Goal: Task Accomplishment & Management: Use online tool/utility

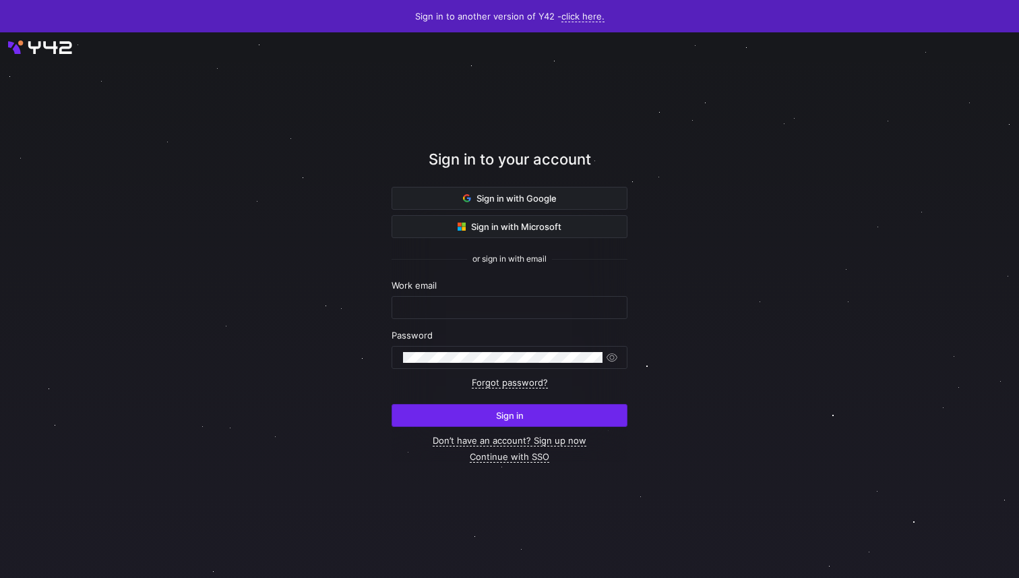
type input "[EMAIL_ADDRESS][PERSON_NAME][DOMAIN_NAME]"
click at [455, 406] on span "submit" at bounding box center [509, 415] width 235 height 22
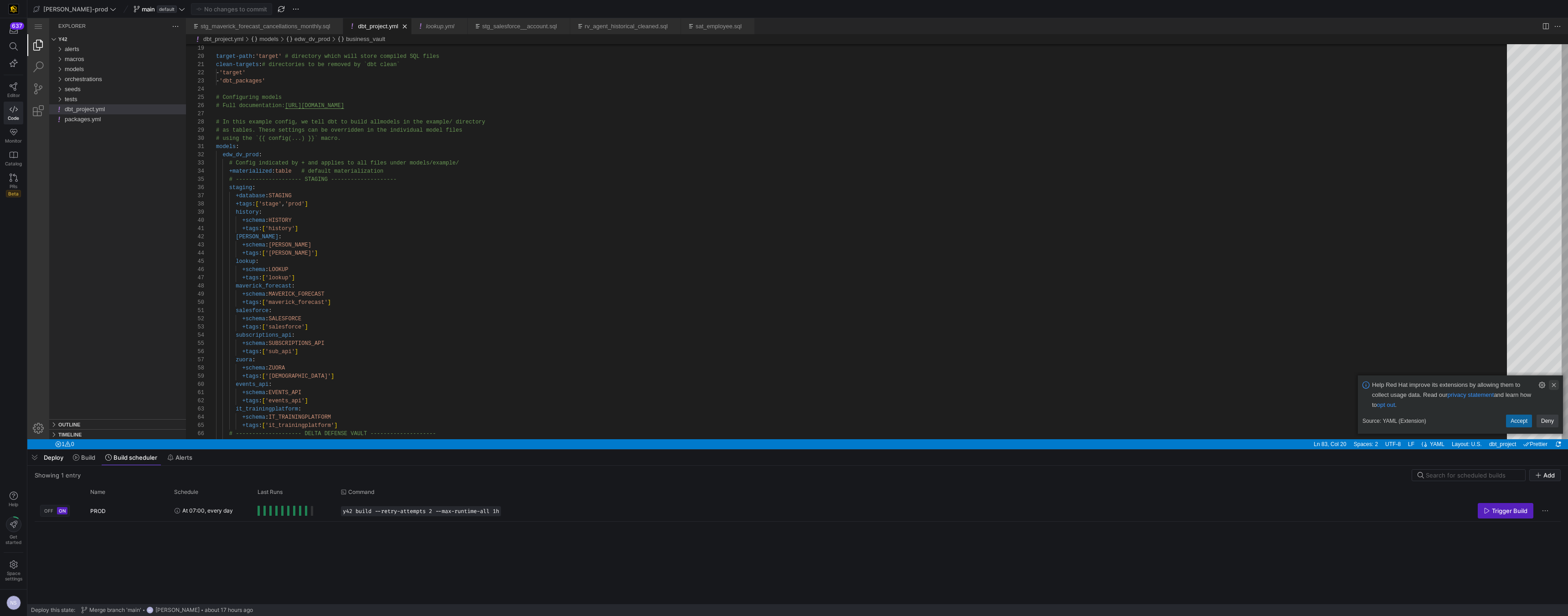
click at [689, 387] on link "Clear Notification (⌘Backspace)" at bounding box center [1553, 385] width 10 height 10
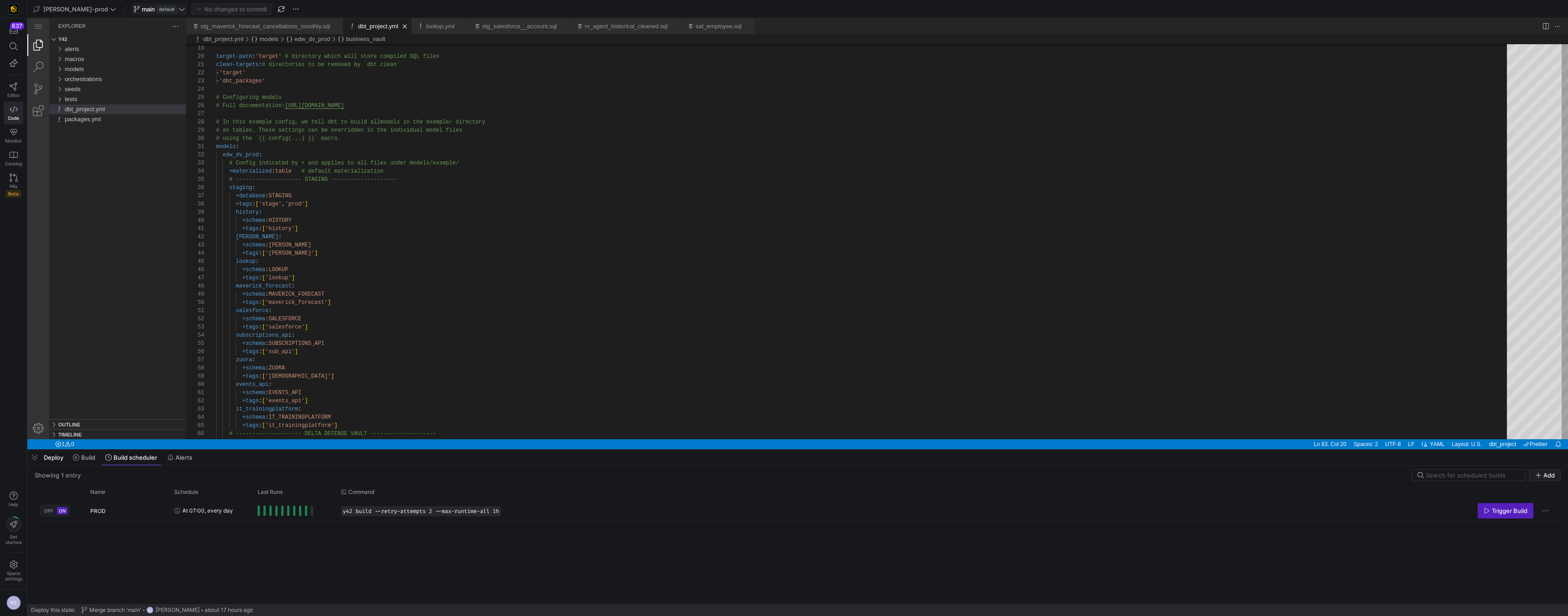
click at [157, 11] on span "default" at bounding box center [167, 9] width 20 height 7
click at [156, 142] on div "ns-uat-data 5 days ago" at bounding box center [170, 141] width 116 height 7
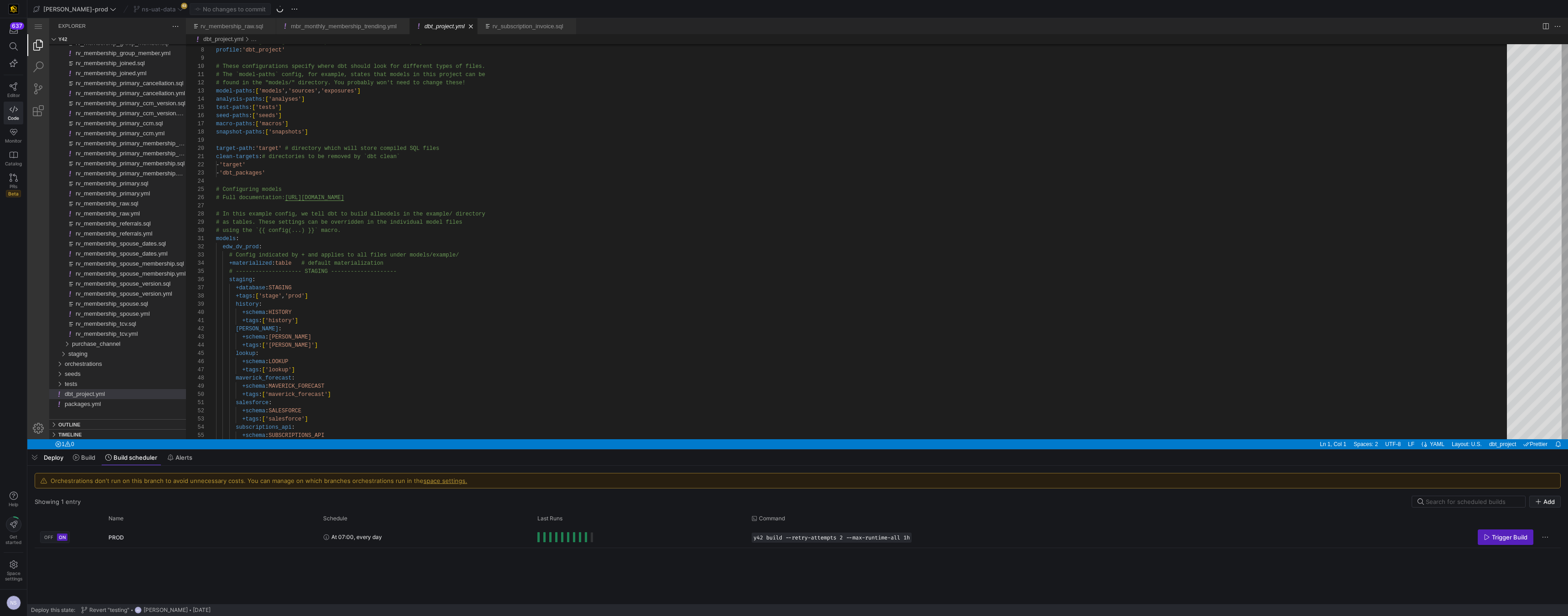
click at [153, 6] on div "ns-uat-data 63" at bounding box center [158, 9] width 55 height 12
click at [177, 11] on icon at bounding box center [180, 9] width 6 height 6
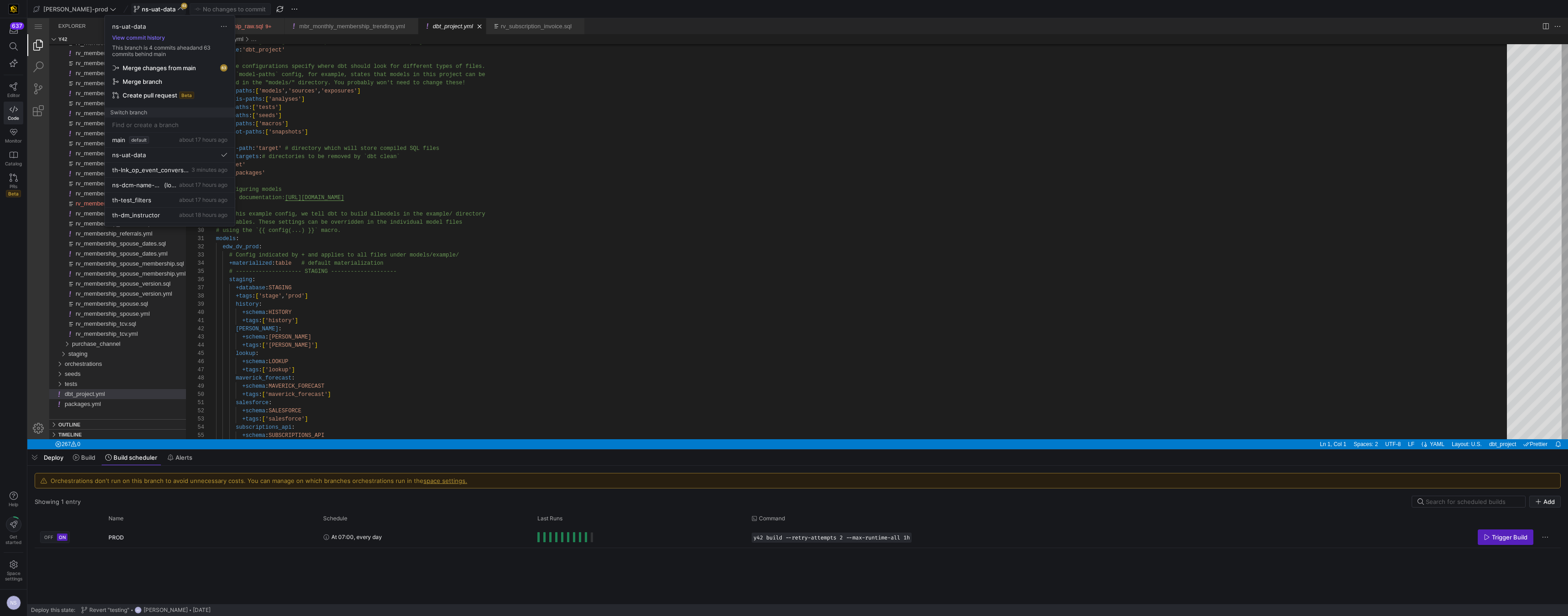
click at [78, 373] on span "Merge changes from main" at bounding box center [57, 376] width 40 height 7
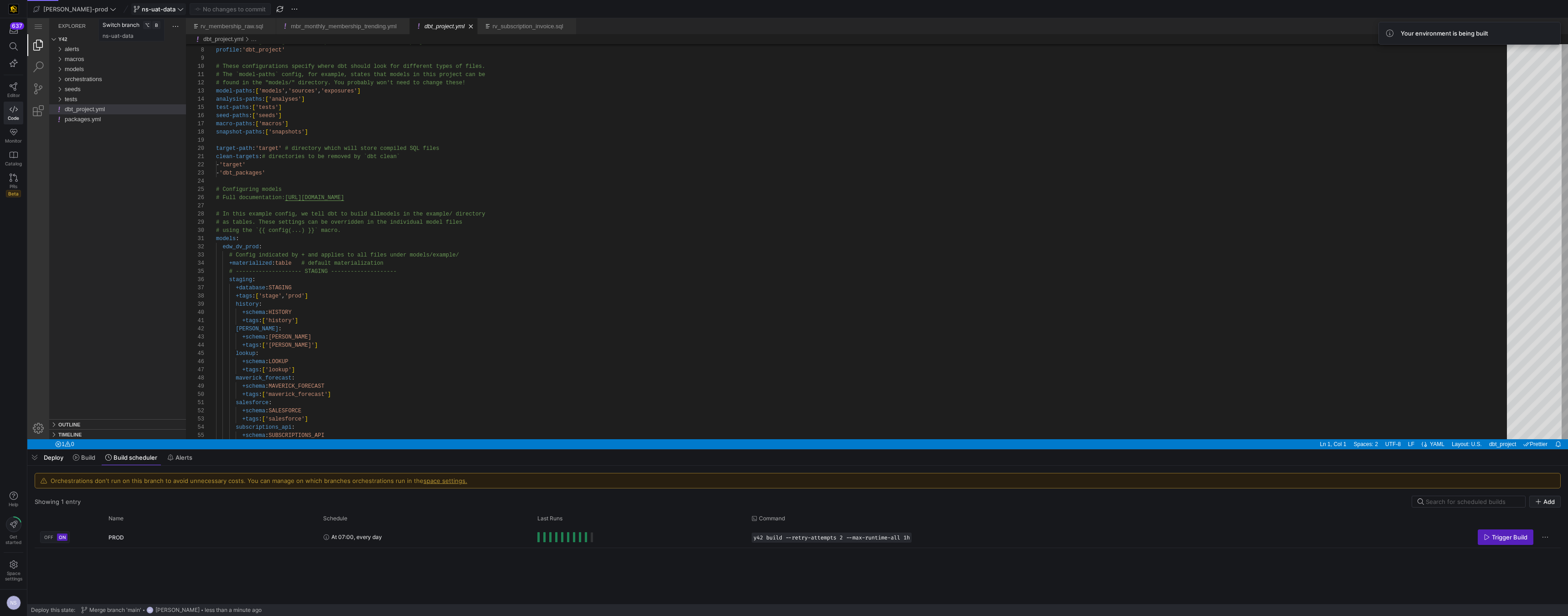
click at [145, 10] on span "ns-uat-data" at bounding box center [159, 9] width 34 height 7
click at [156, 39] on button "View commit history" at bounding box center [139, 37] width 68 height 6
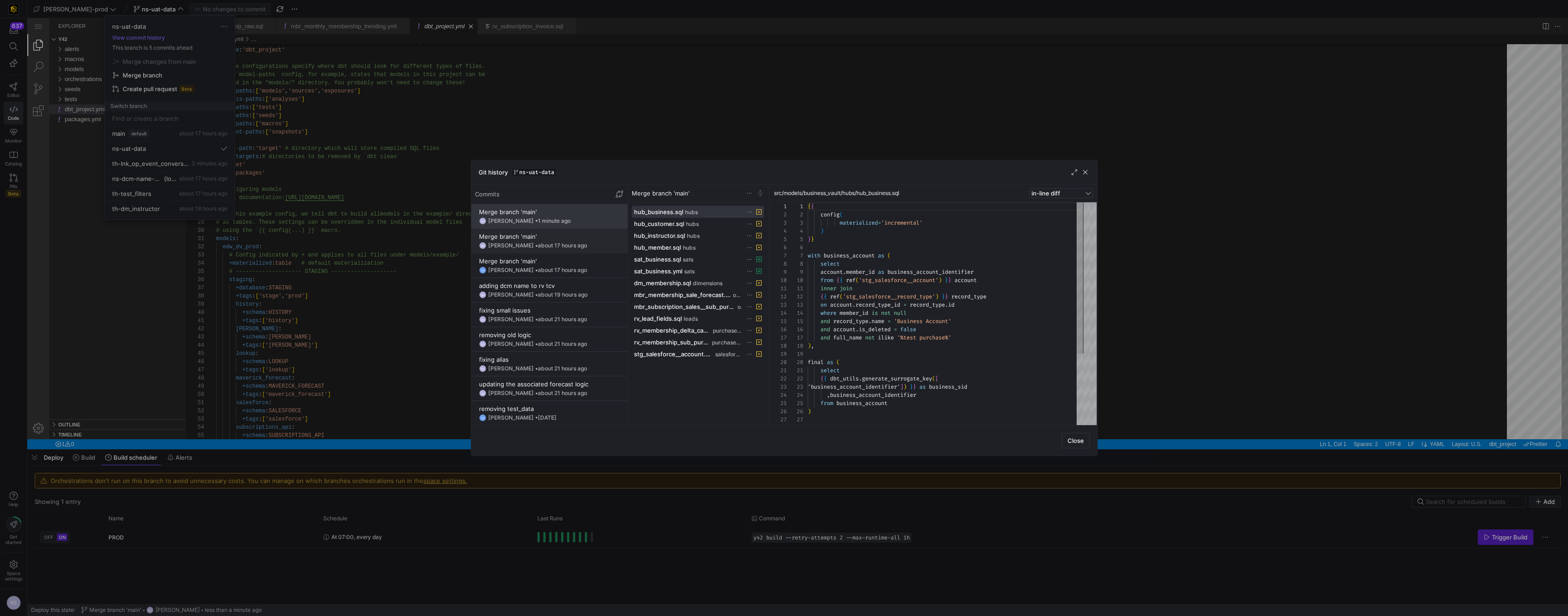
scroll to position [82, 0]
click at [567, 356] on div "fixing alias" at bounding box center [549, 359] width 141 height 7
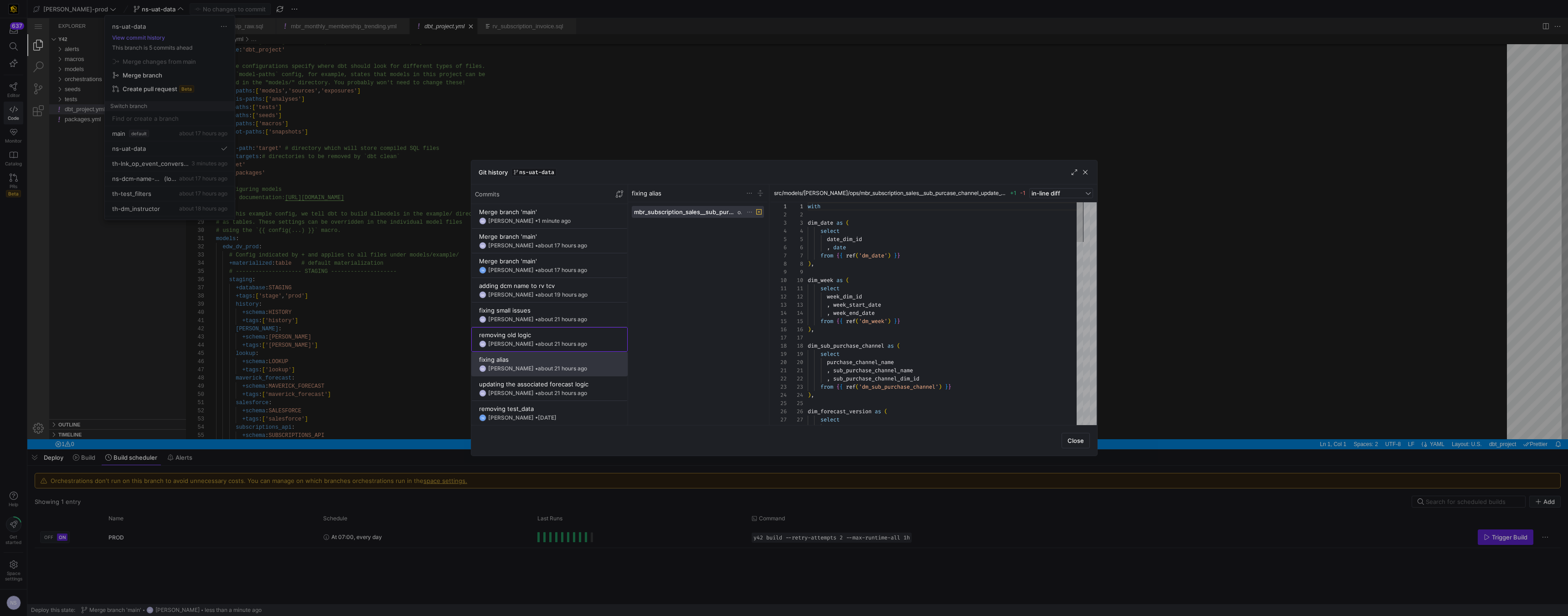
click at [562, 343] on span "about 21 hours ago" at bounding box center [562, 344] width 49 height 7
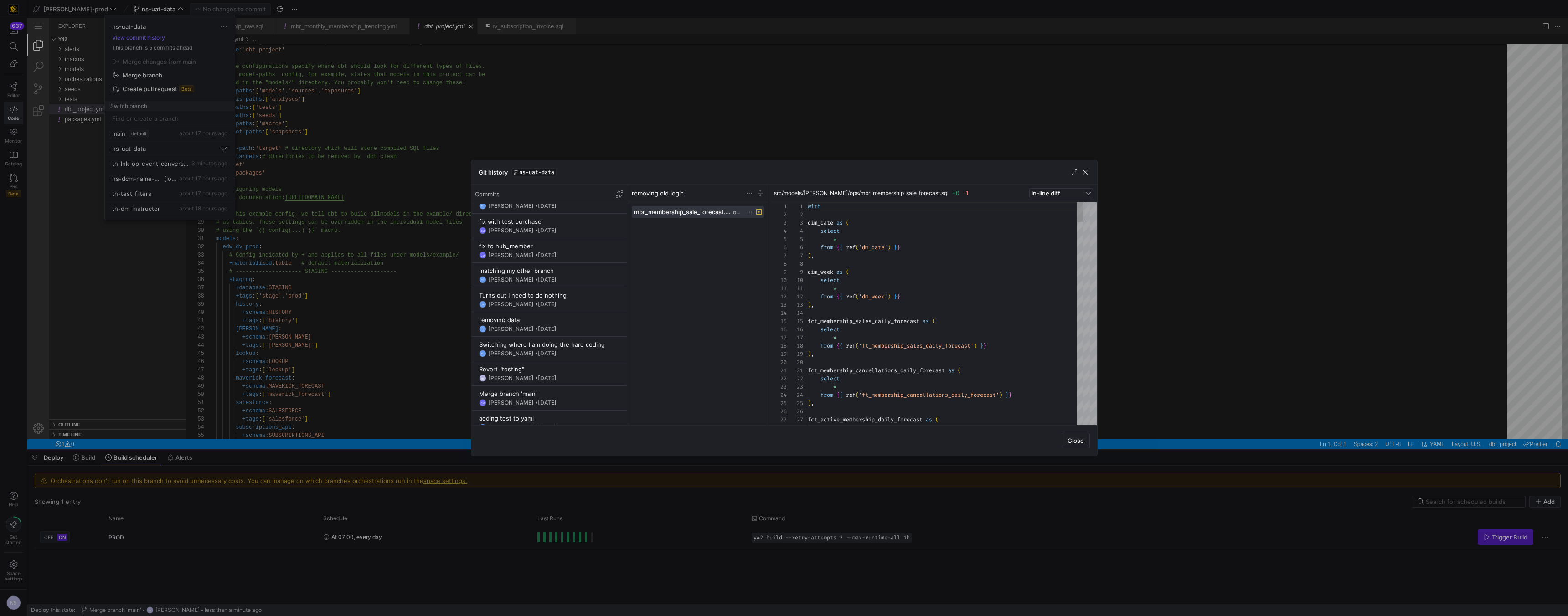
click at [689, 213] on div at bounding box center [784, 308] width 1568 height 616
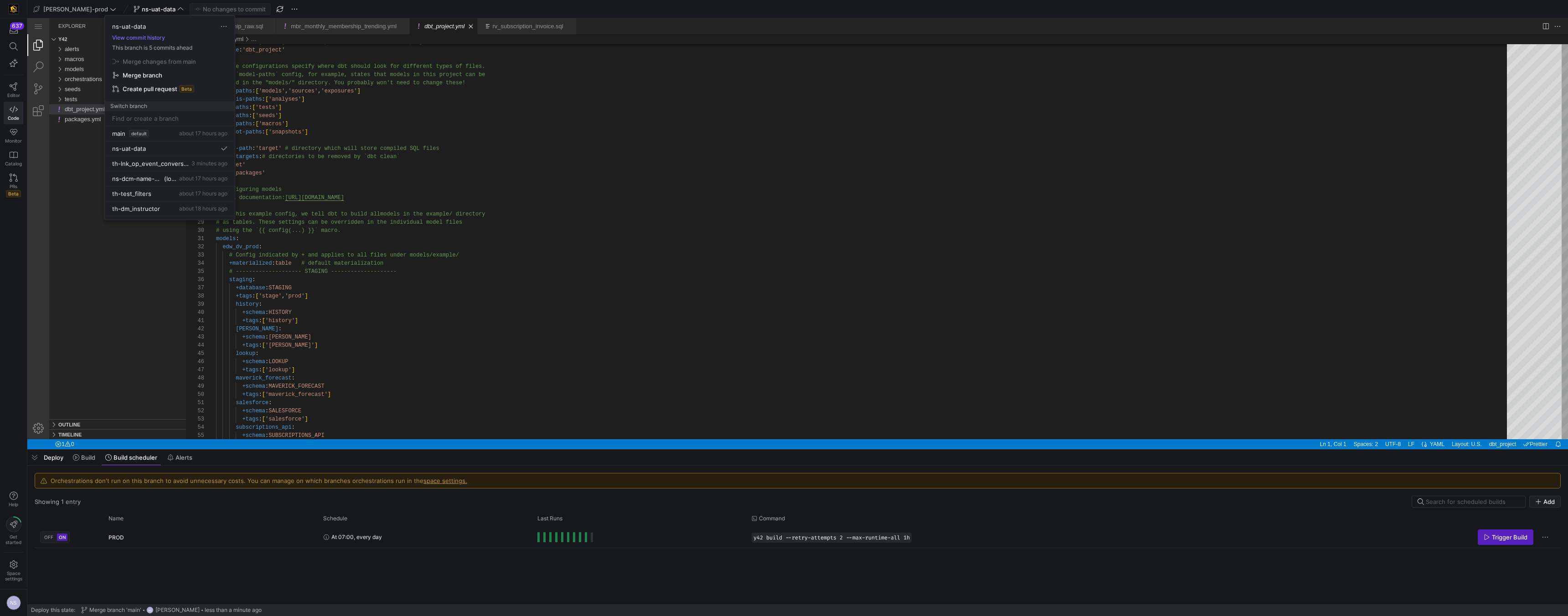
drag, startPoint x: 595, startPoint y: 235, endPoint x: 622, endPoint y: 253, distance: 32.4
click at [622, 253] on div at bounding box center [784, 308] width 1568 height 616
click at [82, 71] on span "models" at bounding box center [74, 69] width 19 height 7
click at [110, 110] on div "raw_vault" at bounding box center [127, 109] width 118 height 10
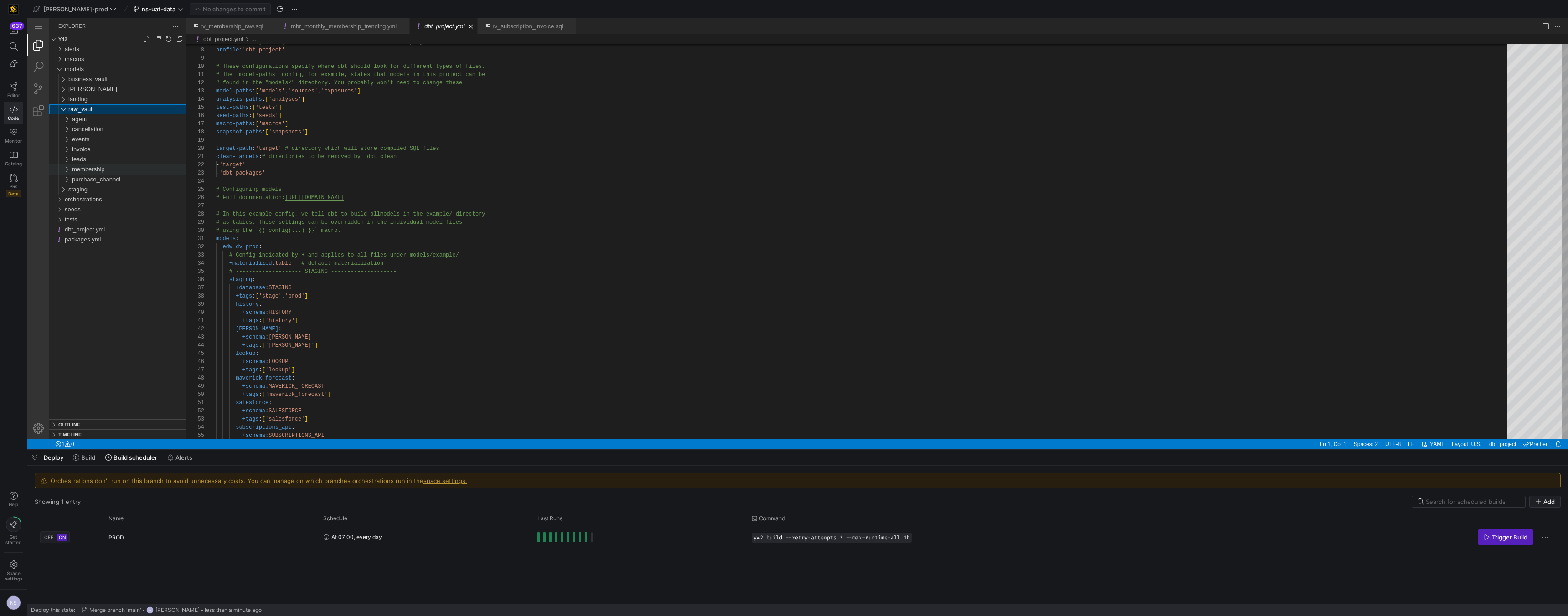
click at [120, 170] on div "membership" at bounding box center [129, 169] width 114 height 10
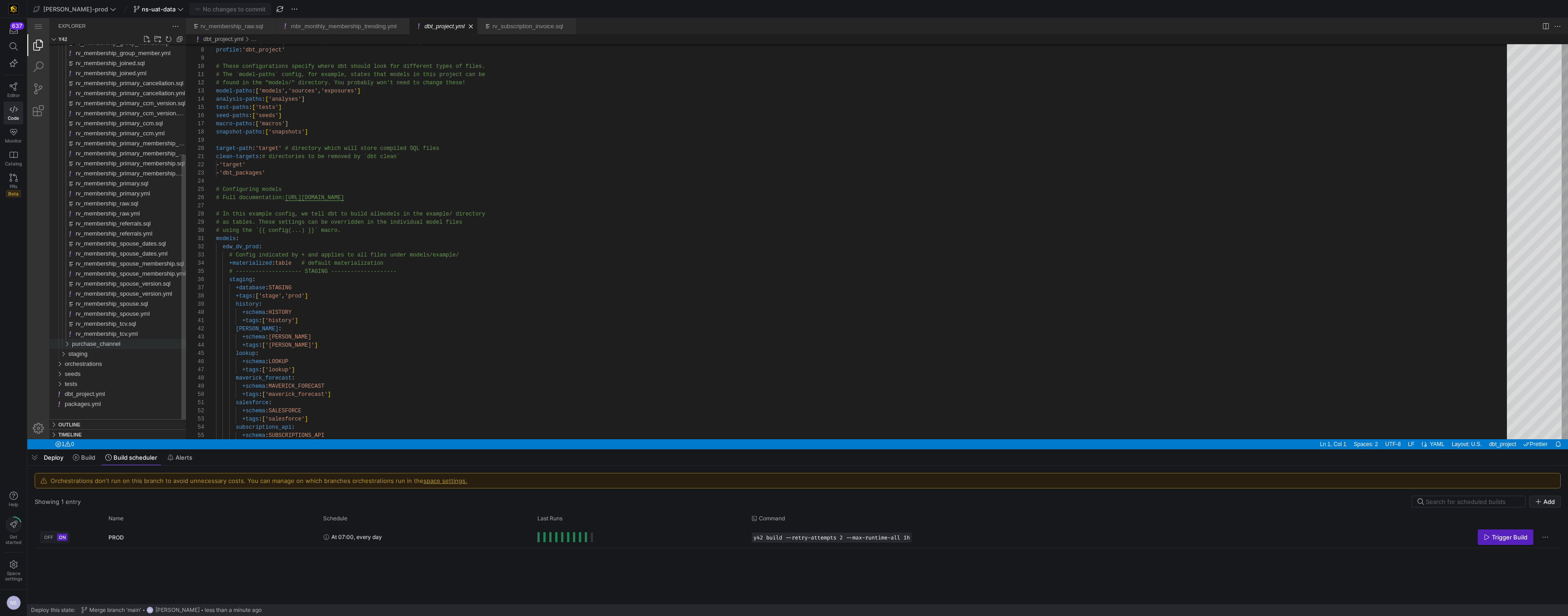
click at [108, 342] on span "purchase_channel" at bounding box center [96, 344] width 48 height 7
click at [145, 356] on span "rv_membership_delta_campaign_member.sql" at bounding box center [135, 354] width 120 height 7
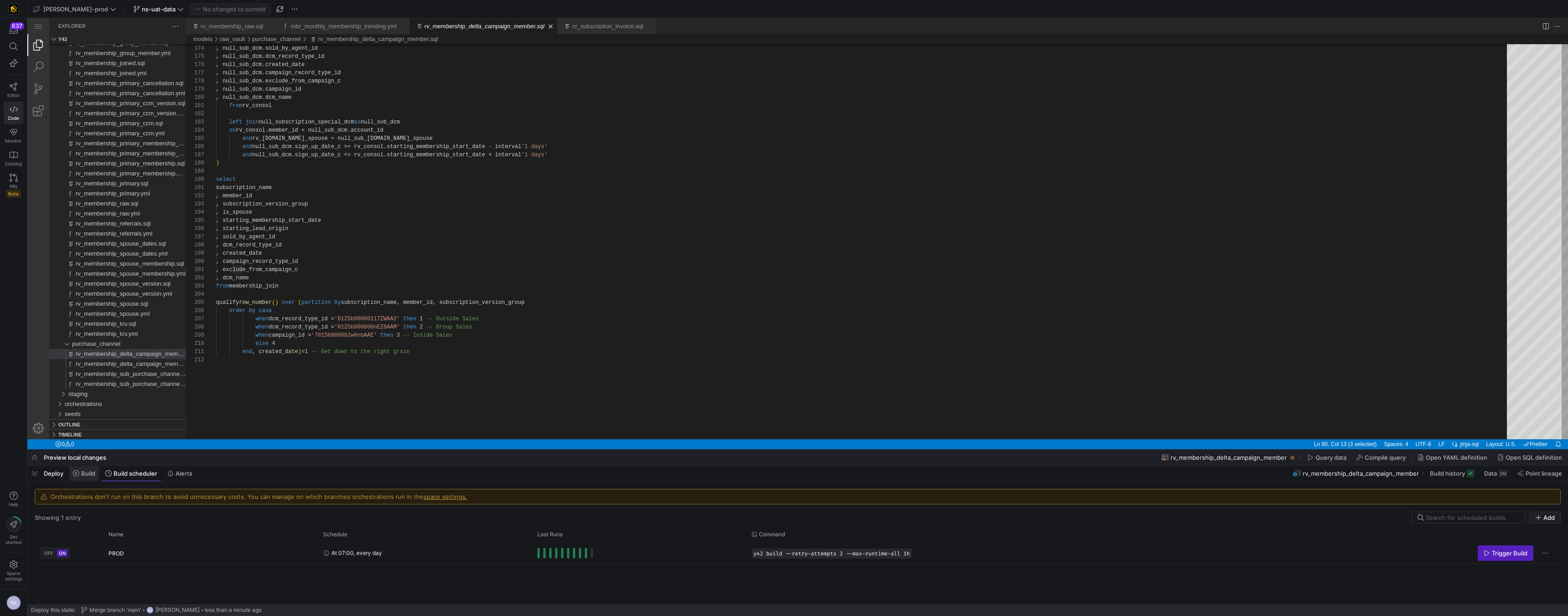
click at [0, 0] on span "Build" at bounding box center [0, 0] width 0 height 0
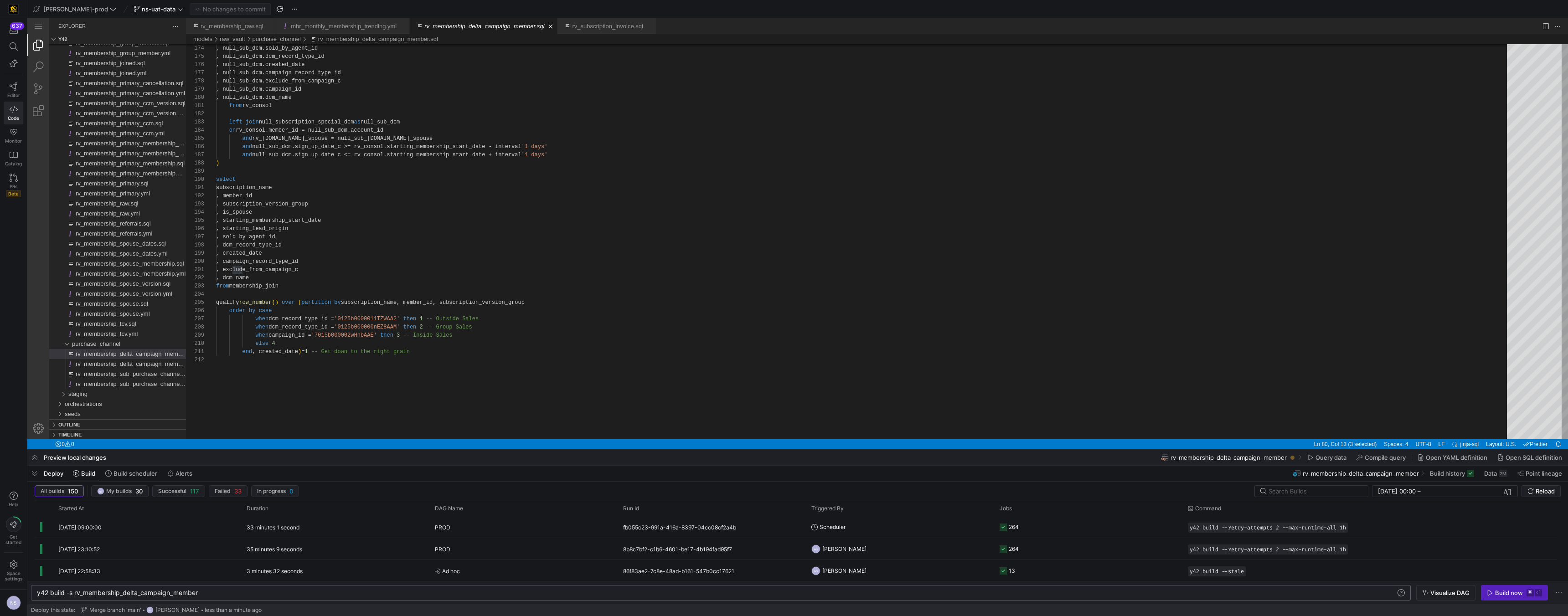
scroll to position [0, 38]
click at [75, 390] on div "y42 build -s rv_membership_delta_campaign_member" at bounding box center [716, 593] width 1358 height 7
click at [247, 390] on div "y42 build -s +rv_membership_delta_campaign_member" at bounding box center [716, 593] width 1358 height 7
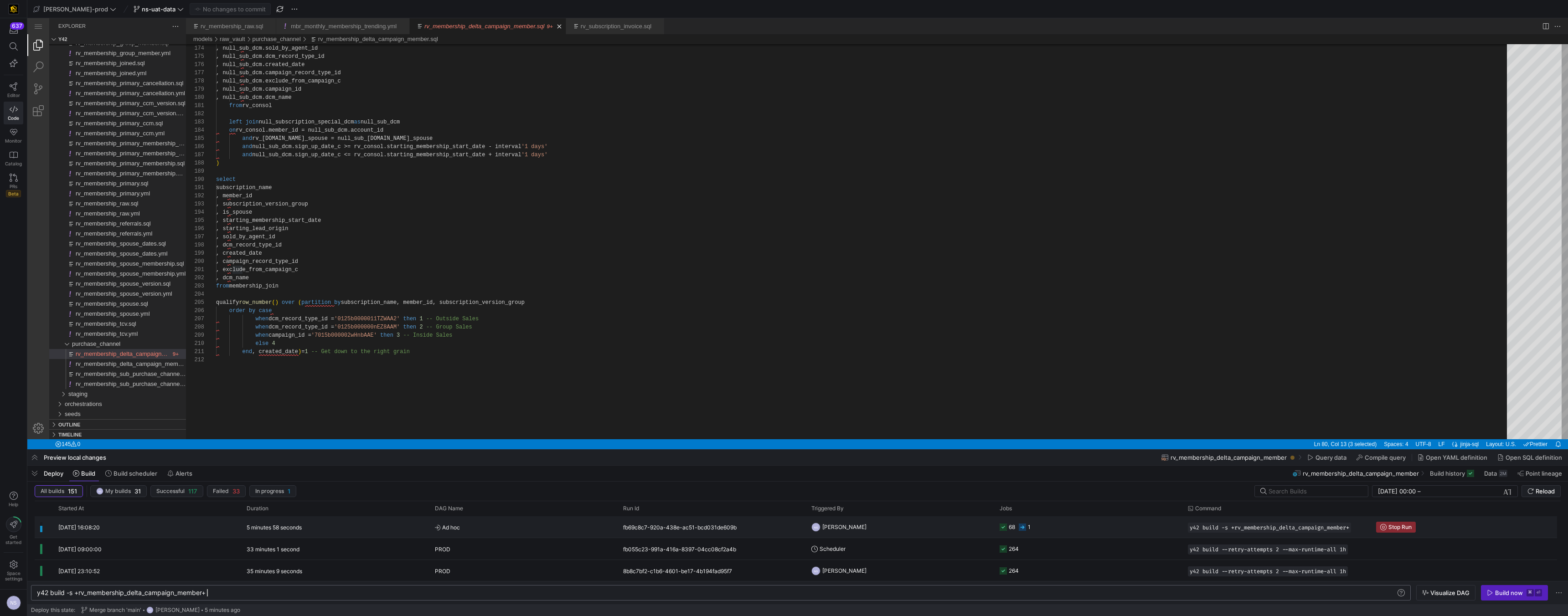
type textarea "y42 build -s +rv_membership_delta_campaign_member+"
click at [689, 390] on y42-orchestration-triggered-by "NS Noah Streveler" at bounding box center [900, 527] width 177 height 20
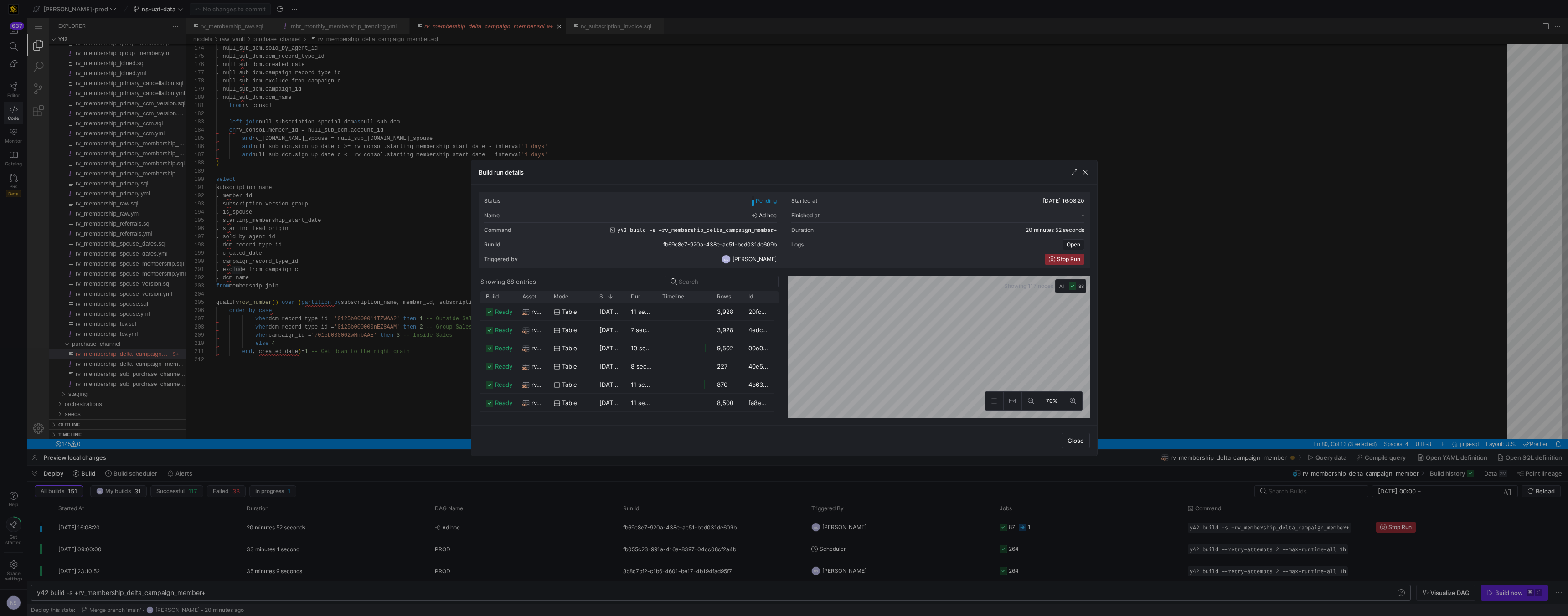
click at [458, 151] on div at bounding box center [784, 308] width 1568 height 616
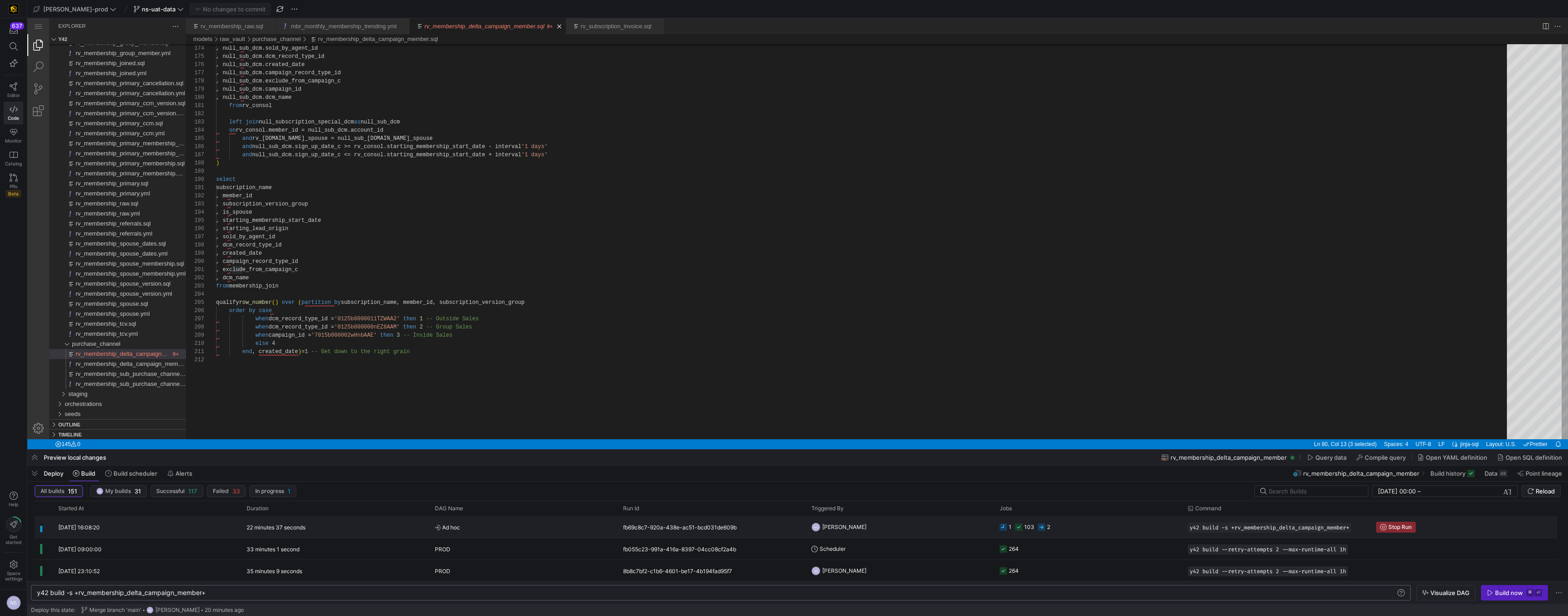
click at [689, 390] on div "fb69c8c7-920a-438e-ac51-bcd031de609b" at bounding box center [711, 527] width 188 height 22
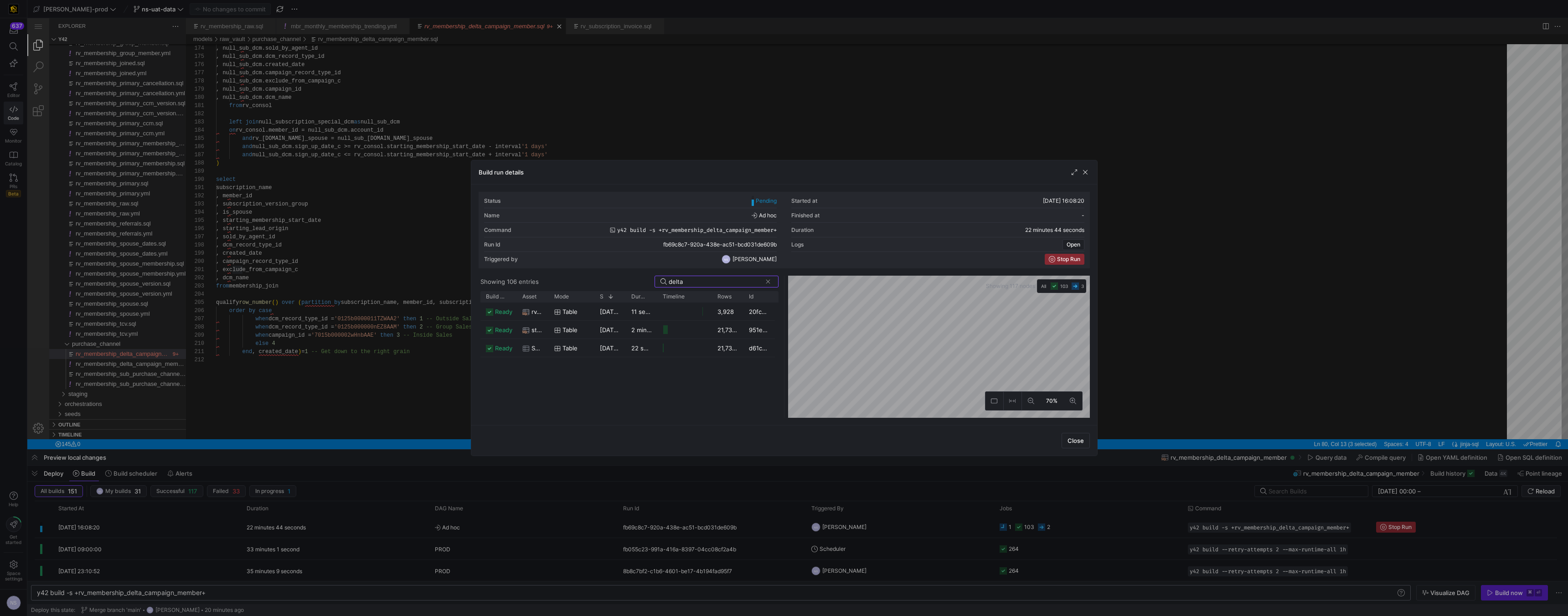
type input "delta"
click at [689, 312] on y42-job-duration-timeline-cell-renderer "Press SPACE to select this row." at bounding box center [684, 311] width 44 height 17
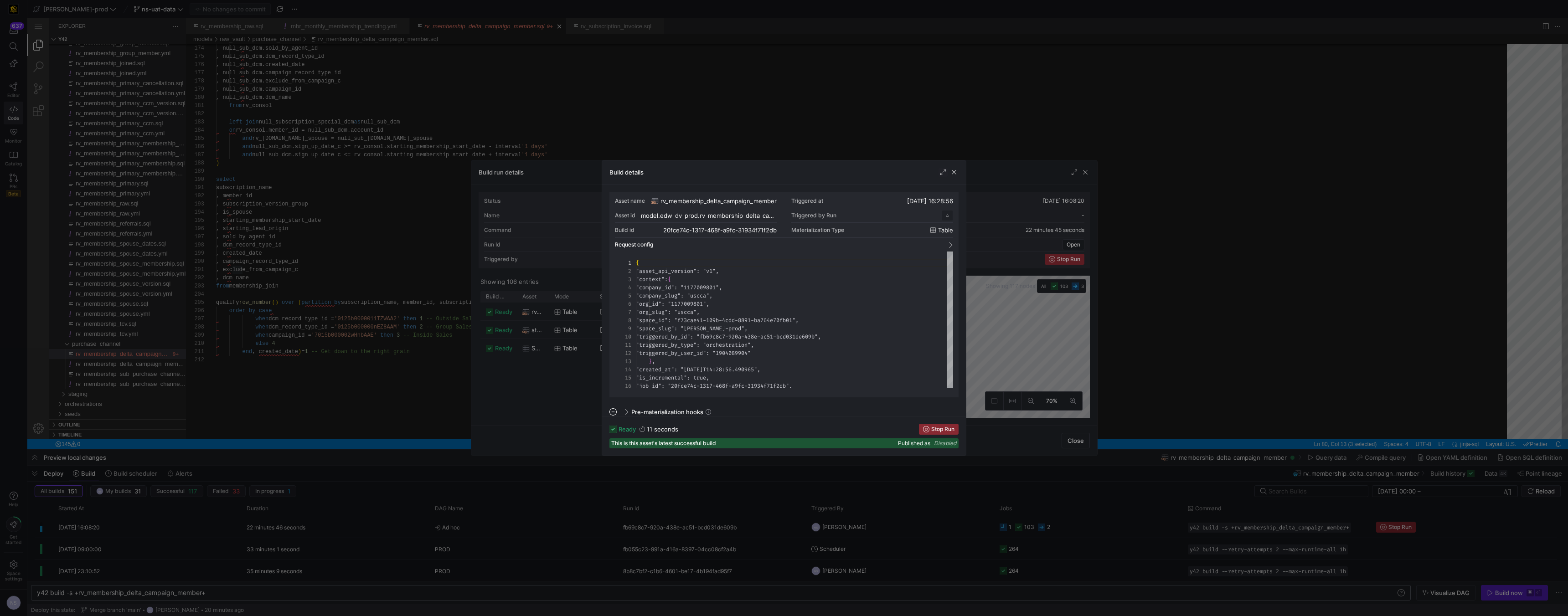
scroll to position [82, 0]
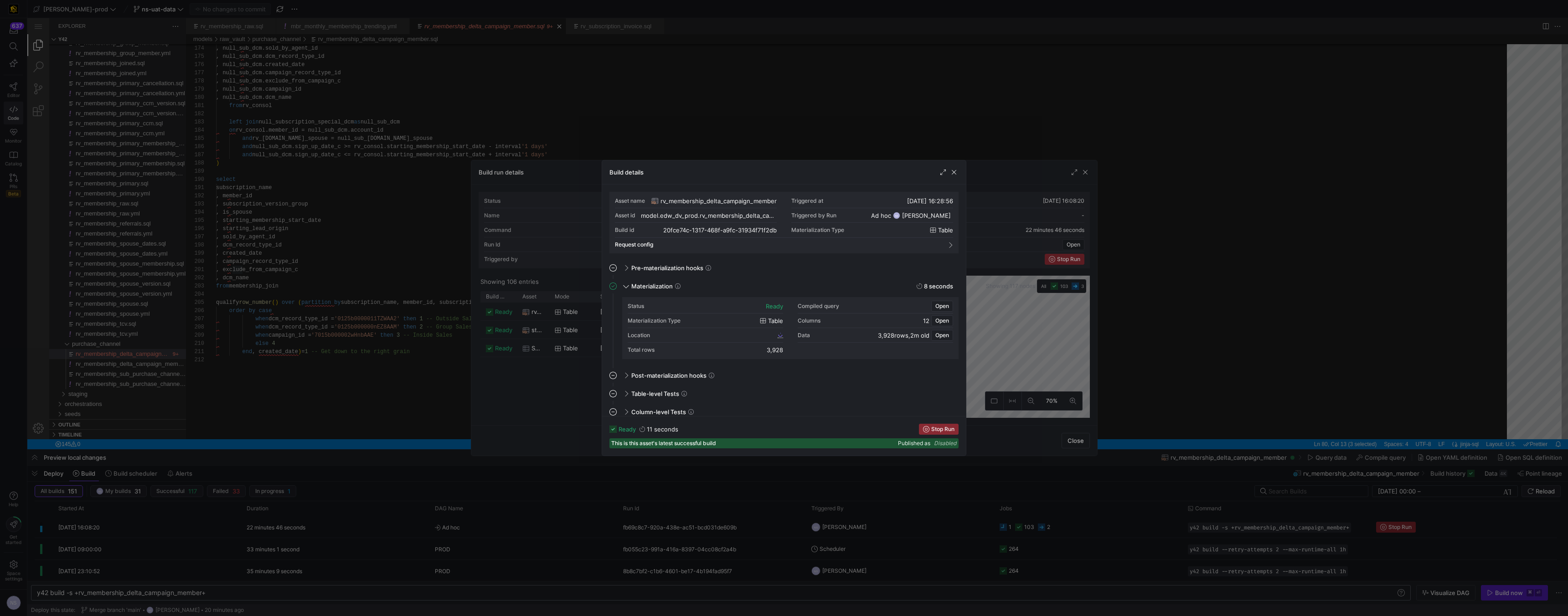
click at [689, 331] on div "Location" at bounding box center [705, 335] width 156 height 15
click at [689, 335] on span "20fce74c_1317_468f_a9fc_31934f71f2db" at bounding box center [724, 335] width 103 height 6
click at [689, 306] on span "Open" at bounding box center [942, 306] width 14 height 6
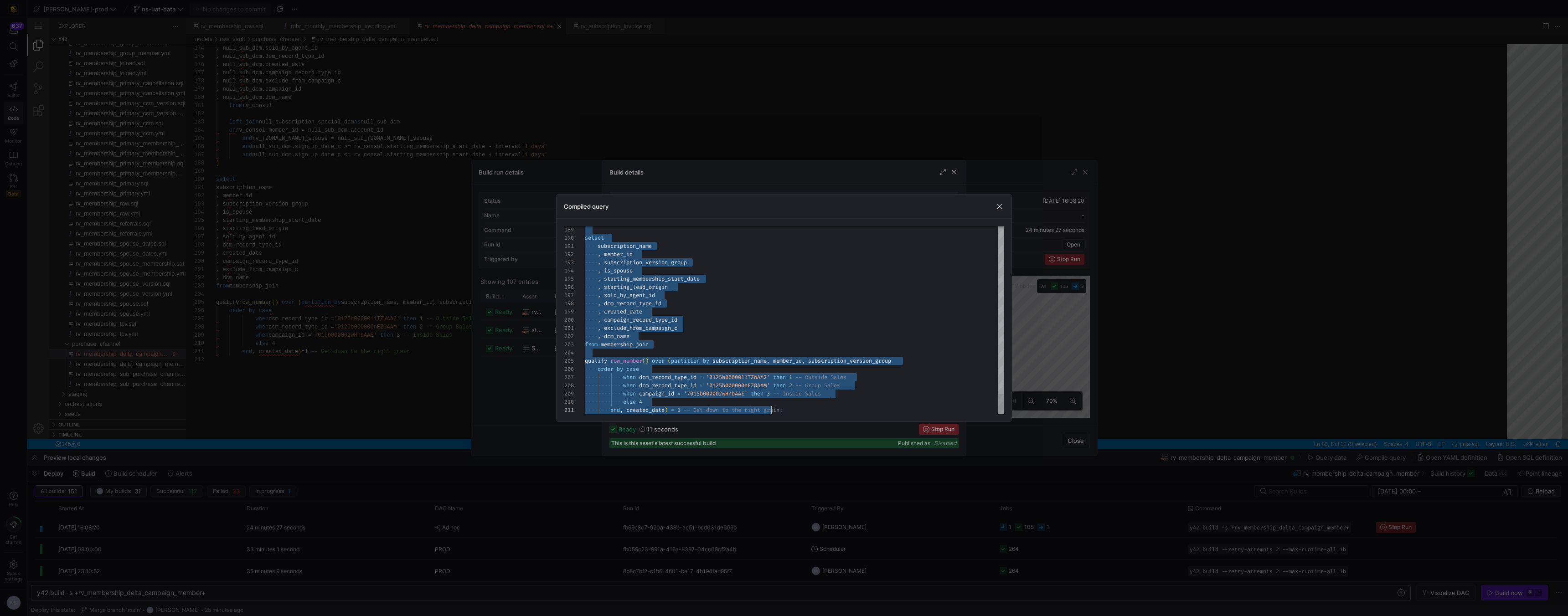
type textarea "CREATE TABLE "20fce74c_1317_468f_a9fc_31934f71f2db" AS with campaign as ( selec…"
drag, startPoint x: 765, startPoint y: 237, endPoint x: 773, endPoint y: 616, distance: 379.1
click at [689, 268] on div at bounding box center [784, 308] width 1568 height 616
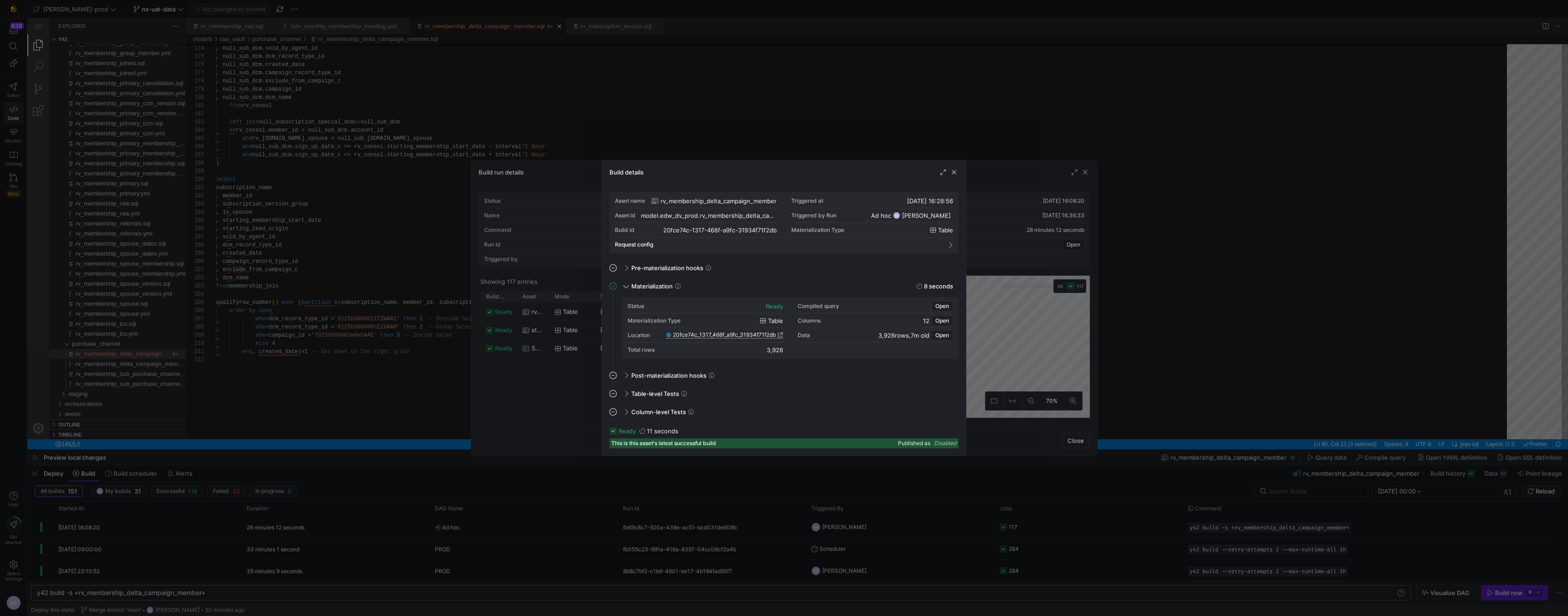
click at [689, 298] on div at bounding box center [784, 308] width 1568 height 616
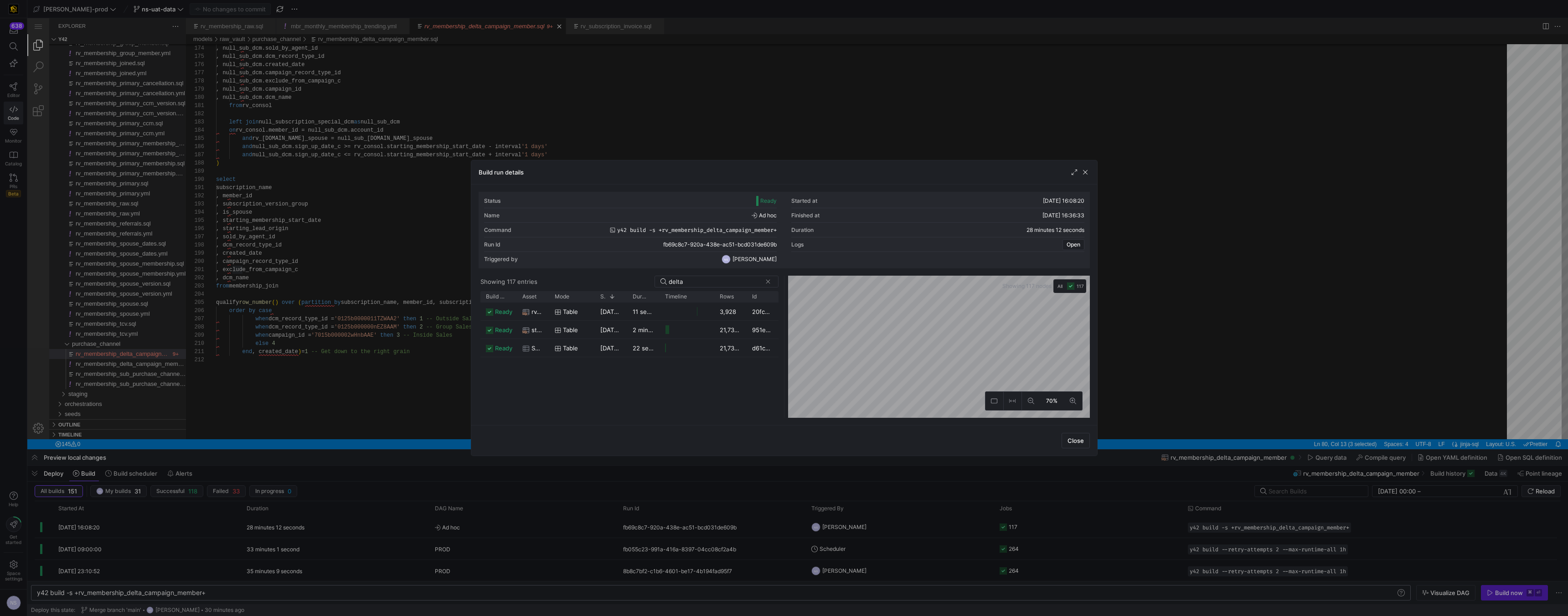
click at [689, 273] on div at bounding box center [784, 308] width 1568 height 616
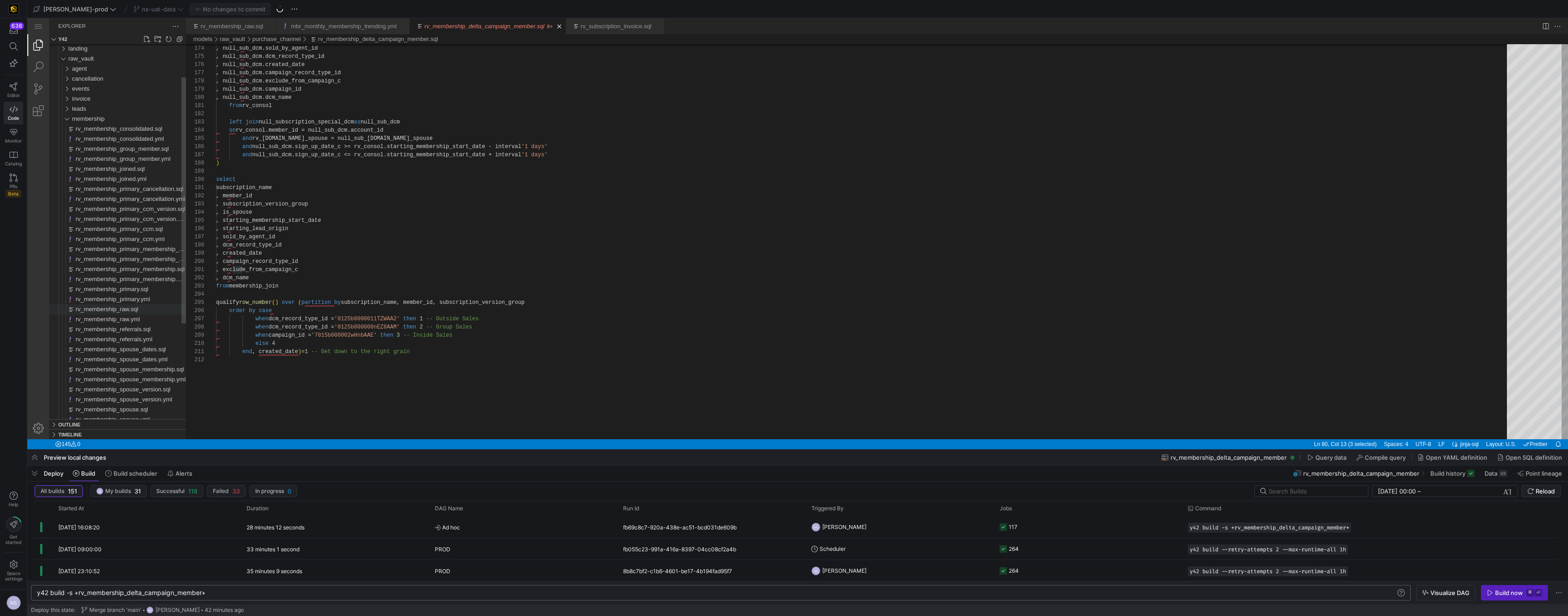
click at [149, 311] on div "rv_membership_raw.sql" at bounding box center [130, 309] width 110 height 10
